Goal: Transaction & Acquisition: Download file/media

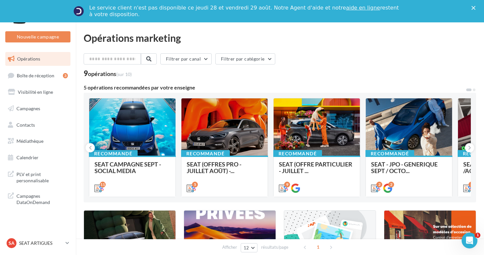
click at [473, 5] on div "Le service client n'est pas disponible ce jeudi 28 et vendredi 29 août. Notre A…" at bounding box center [242, 11] width 484 height 17
click at [473, 7] on icon "Fermer" at bounding box center [473, 8] width 4 height 4
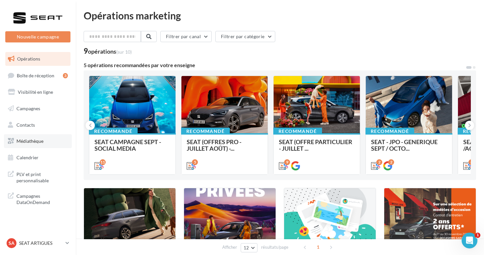
click at [40, 140] on span "Médiathèque" at bounding box center [29, 141] width 27 height 6
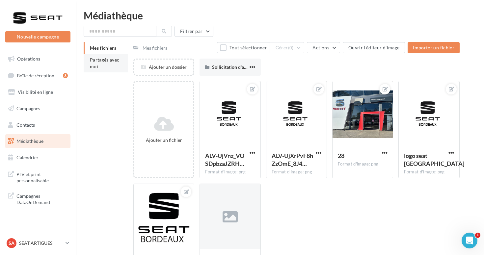
click at [97, 60] on span "Partagés avec moi" at bounding box center [105, 63] width 30 height 12
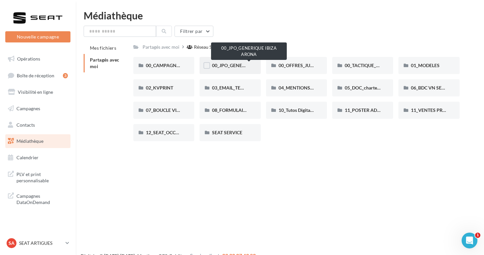
click at [238, 64] on span "00_JPO_GENERIQUE IBIZA ARONA" at bounding box center [249, 66] width 74 height 6
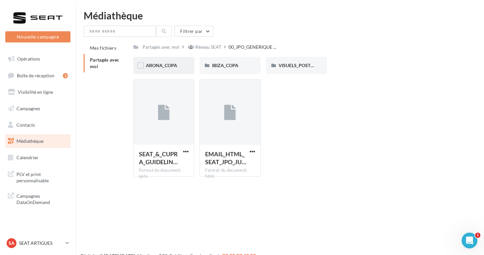
click at [171, 64] on span "ARONA_COPA" at bounding box center [161, 66] width 31 height 6
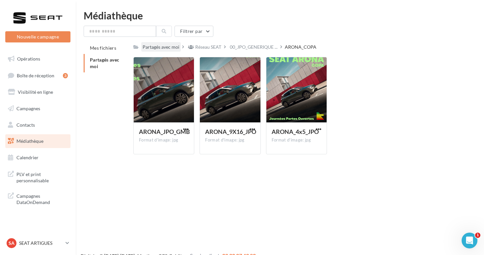
click at [162, 43] on div "Partagés avec moi" at bounding box center [160, 47] width 39 height 10
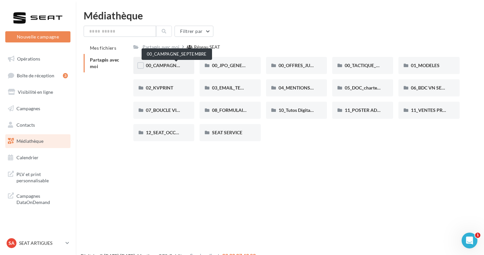
click at [161, 65] on span "00_CAMPAGNE_SEPTEMBRE" at bounding box center [177, 66] width 62 height 6
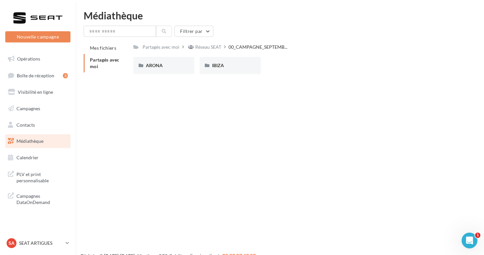
click at [161, 65] on span "ARONA" at bounding box center [154, 66] width 17 height 6
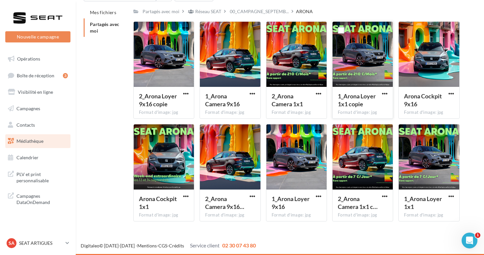
scroll to position [36, 0]
click at [451, 195] on span "button" at bounding box center [451, 196] width 6 height 6
click at [438, 210] on button "Télécharger" at bounding box center [422, 209] width 66 height 17
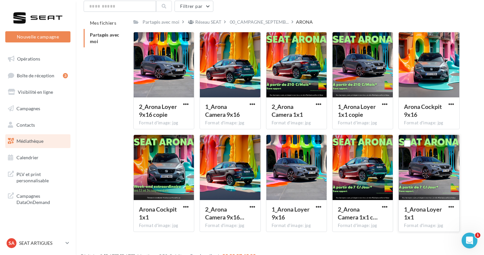
scroll to position [21, 0]
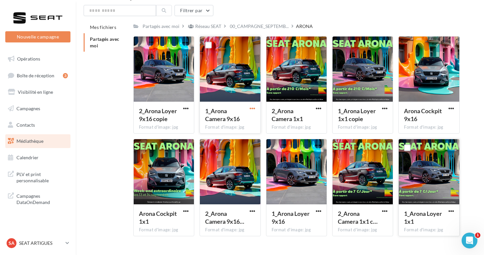
click at [251, 107] on span "button" at bounding box center [252, 109] width 6 height 6
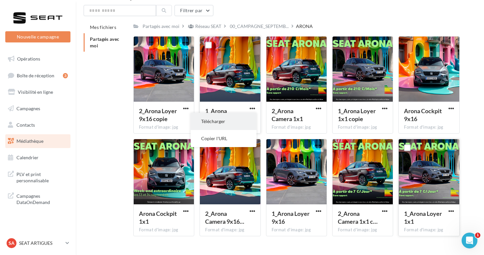
click at [244, 121] on button "Télécharger" at bounding box center [223, 121] width 66 height 17
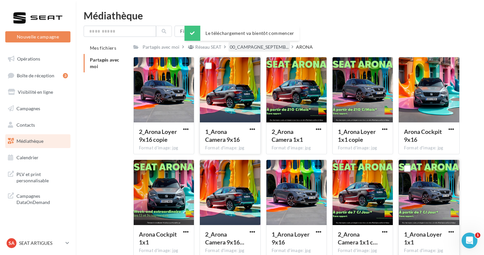
scroll to position [0, 0]
click at [263, 50] on span "00_CAMPAGNE_SEPTEMB..." at bounding box center [259, 47] width 59 height 7
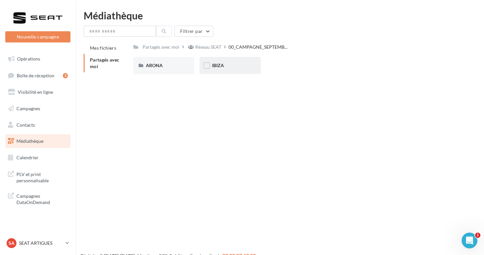
click at [227, 67] on div "IBIZA" at bounding box center [230, 65] width 36 height 7
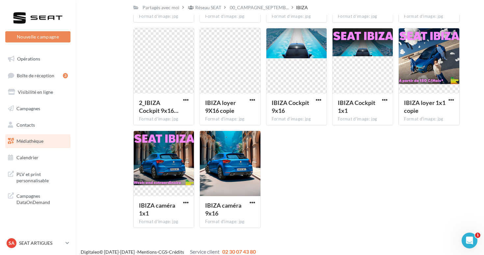
scroll to position [136, 0]
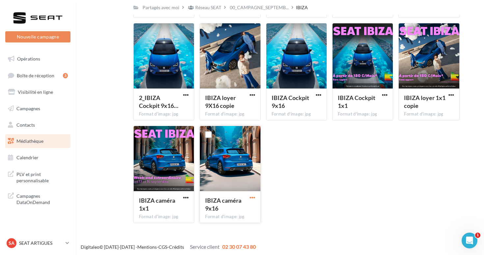
click at [252, 197] on span "button" at bounding box center [252, 198] width 6 height 6
click at [239, 214] on button "Télécharger" at bounding box center [223, 210] width 66 height 17
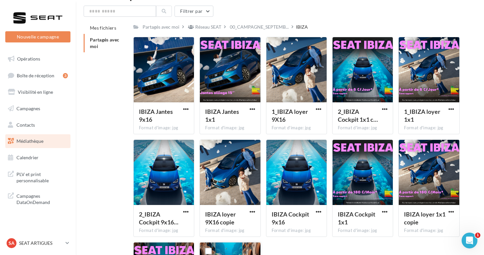
scroll to position [18, 0]
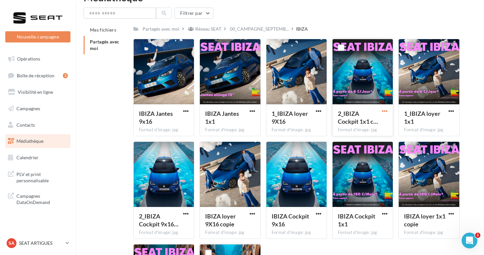
click at [387, 110] on span "button" at bounding box center [385, 111] width 6 height 6
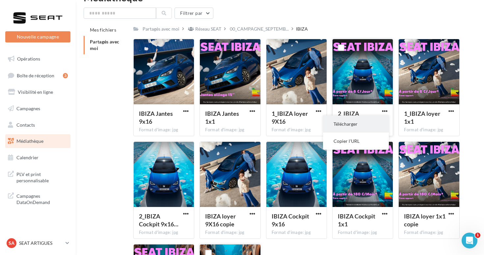
click at [367, 126] on button "Télécharger" at bounding box center [356, 123] width 66 height 17
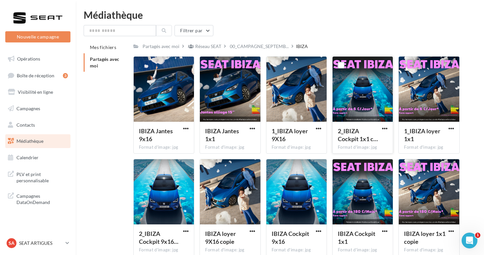
scroll to position [2, 0]
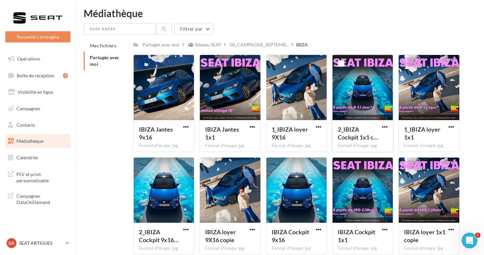
click at [282, 1] on html "Nouvelle campagne Nouvelle campagne Opérations Boîte de réception 3 Visibilité …" at bounding box center [242, 125] width 484 height 255
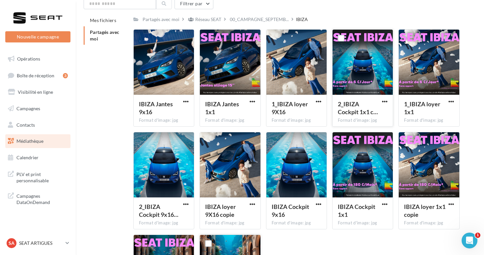
scroll to position [33, 0]
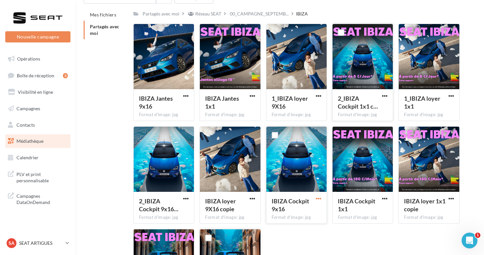
click at [316, 199] on span "button" at bounding box center [318, 199] width 6 height 6
click at [305, 213] on button "Télécharger" at bounding box center [290, 211] width 66 height 17
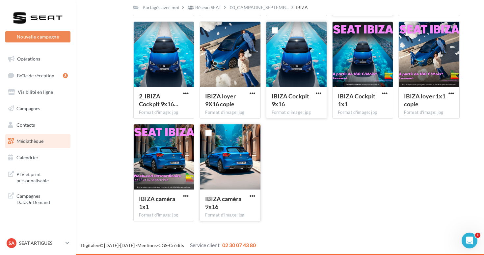
scroll to position [138, 0]
